Goal: Navigation & Orientation: Find specific page/section

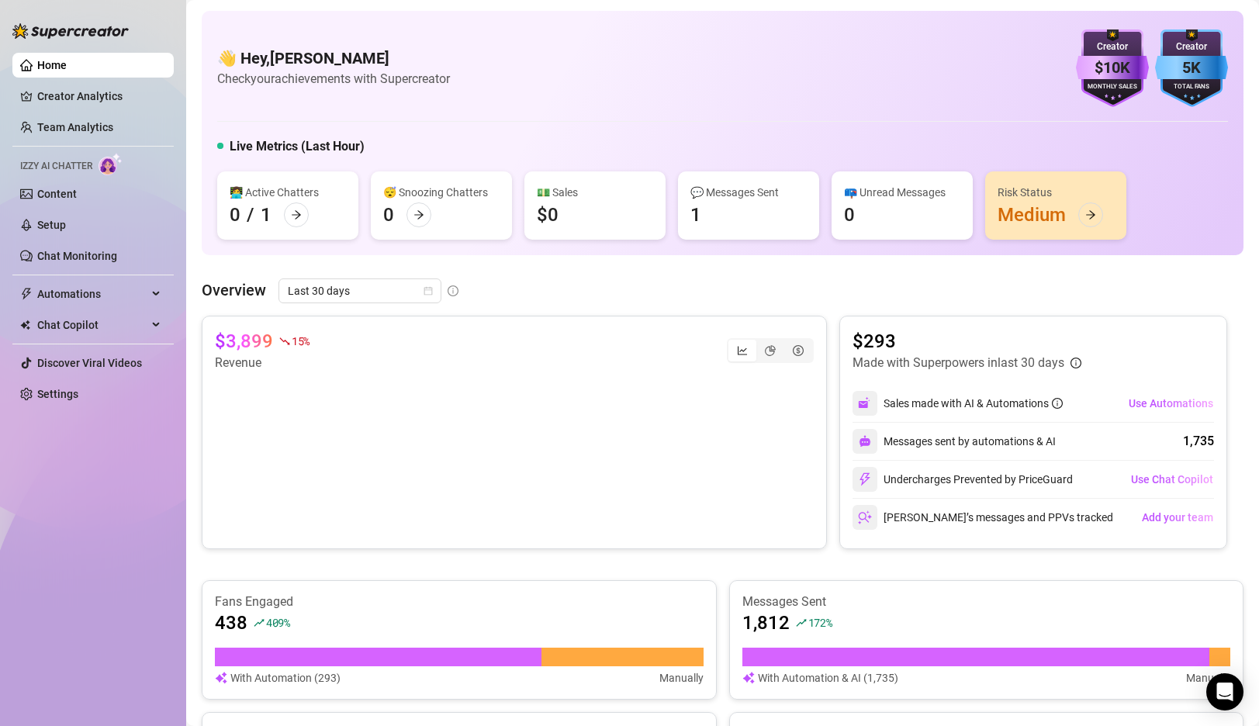
click at [48, 35] on img at bounding box center [70, 31] width 116 height 16
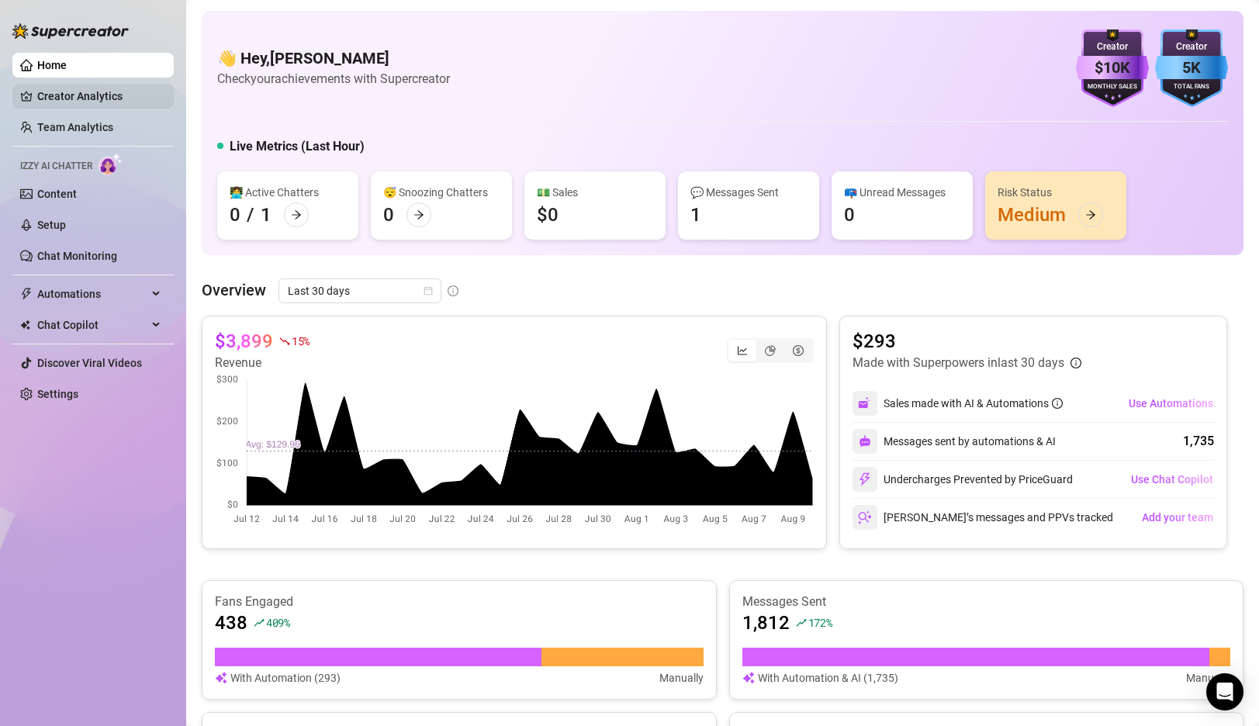
click at [52, 92] on link "Creator Analytics" at bounding box center [99, 96] width 124 height 25
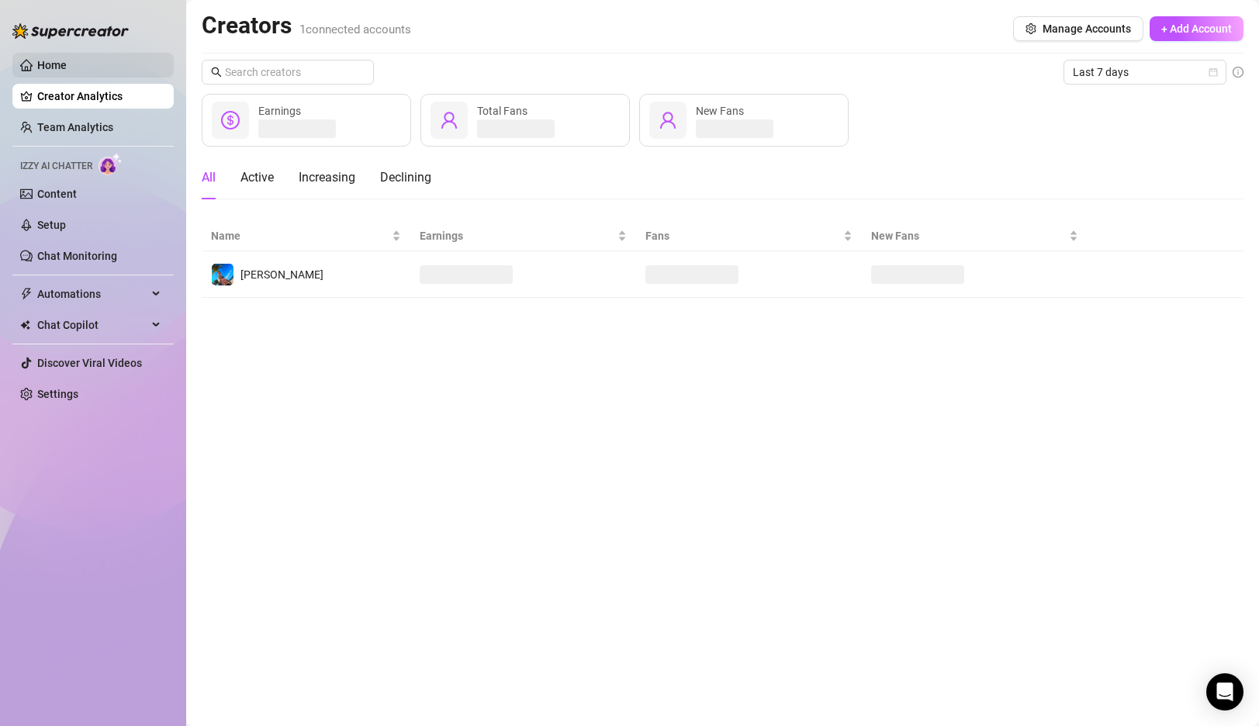
click at [67, 61] on link "Home" at bounding box center [51, 65] width 29 height 12
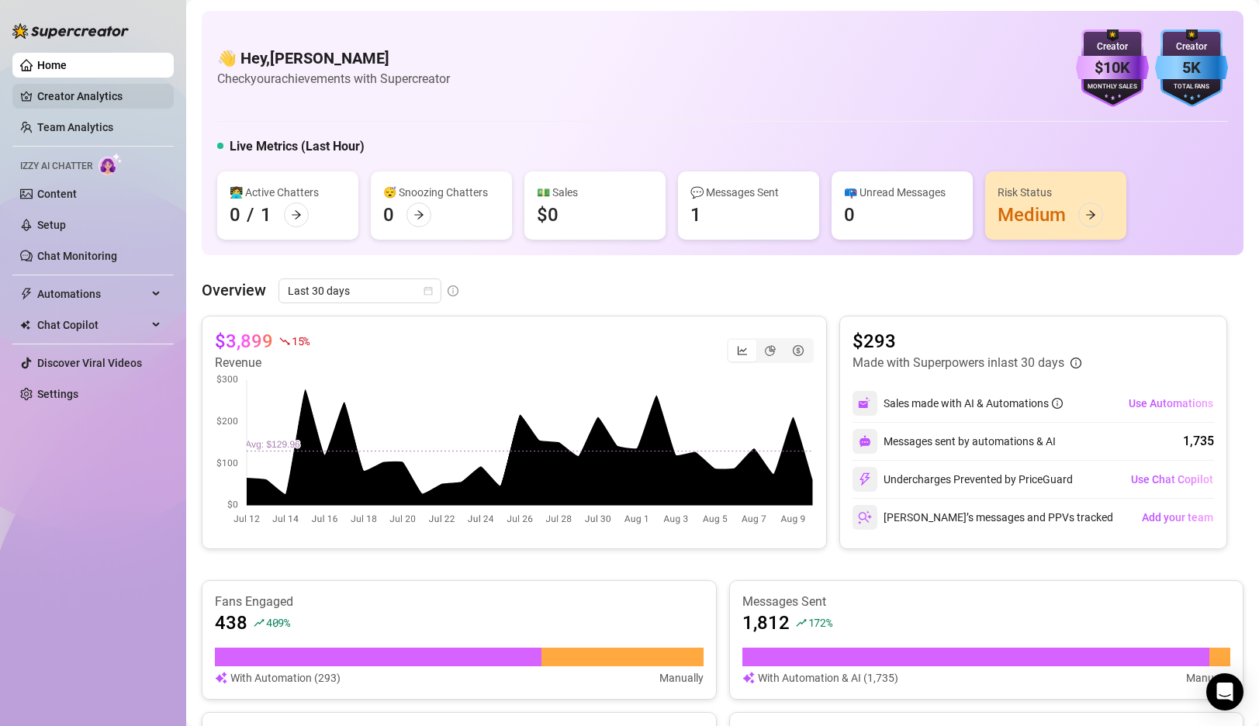
click at [40, 92] on link "Creator Analytics" at bounding box center [99, 96] width 124 height 25
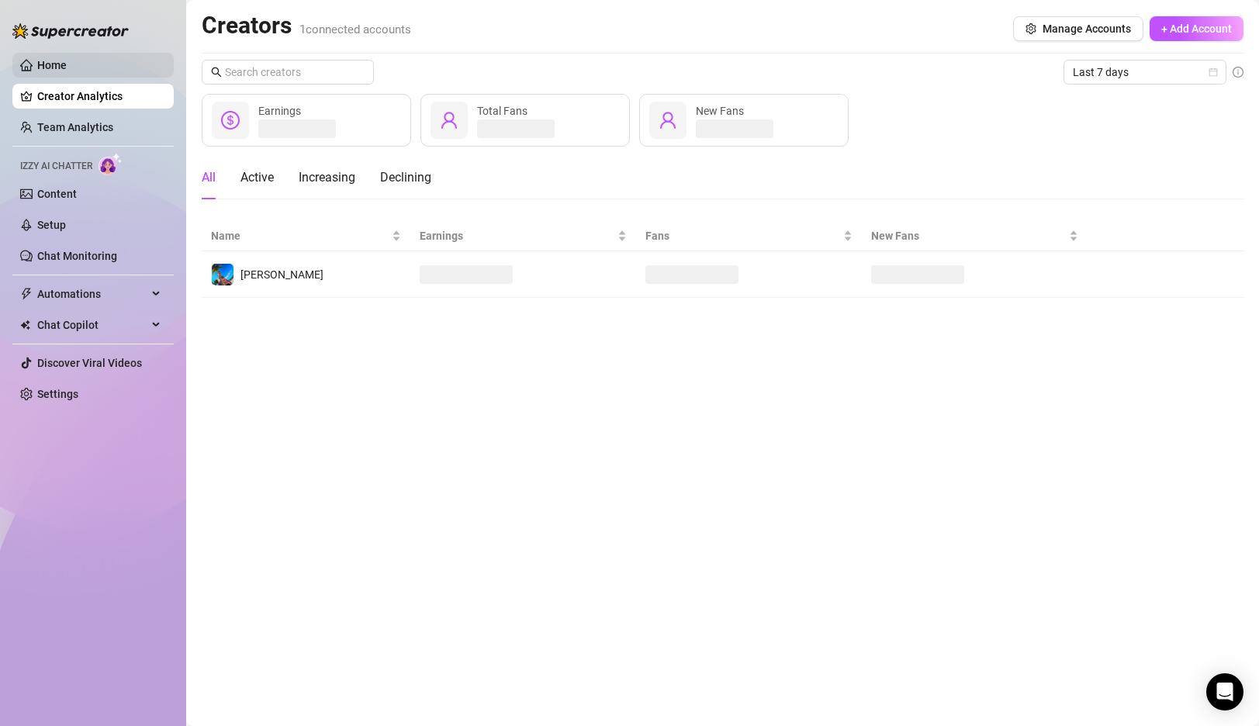
click at [67, 65] on link "Home" at bounding box center [51, 65] width 29 height 12
